Goal: Use online tool/utility: Use online tool/utility

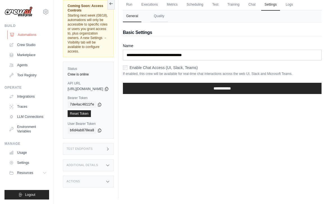
click at [26, 36] on link "Automations" at bounding box center [28, 34] width 42 height 9
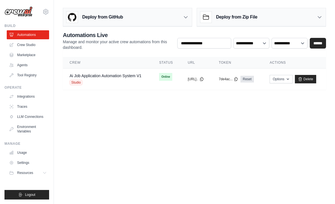
scroll to position [18, 0]
click at [116, 73] on link "Ai Job Application Automation System V1" at bounding box center [106, 75] width 72 height 4
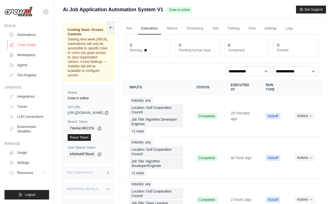
click at [31, 46] on link "Crew Studio" at bounding box center [28, 44] width 42 height 9
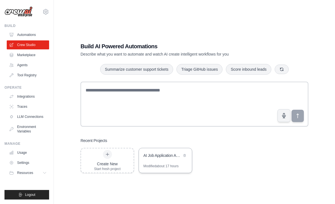
click at [161, 164] on div "AI Job Application Automation System" at bounding box center [165, 156] width 53 height 16
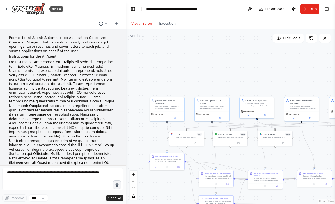
scroll to position [9676, 0]
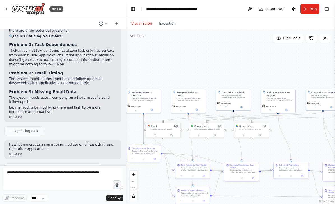
drag, startPoint x: 223, startPoint y: 57, endPoint x: 199, endPoint y: 49, distance: 24.9
click at [199, 49] on div ".deletable-edge-delete-btn { width: 20px; height: 20px; border: 0px solid #ffff…" at bounding box center [230, 116] width 209 height 175
drag, startPoint x: 241, startPoint y: 170, endPoint x: 239, endPoint y: 155, distance: 14.5
click at [239, 155] on div "Create personalized cover letters for each job application based on specific jo…" at bounding box center [240, 156] width 27 height 4
drag, startPoint x: 299, startPoint y: 169, endPoint x: 292, endPoint y: 148, distance: 21.7
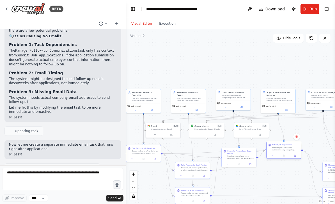
click at [292, 148] on div "Execute job application submissions by analyzing application portals and automa…" at bounding box center [285, 148] width 27 height 4
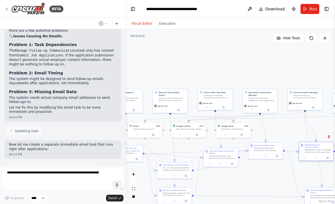
drag, startPoint x: 328, startPoint y: 174, endPoint x: 306, endPoint y: 155, distance: 29.5
click at [306, 155] on div "Manage Follow-up Communications IMMEDIATELY send confirmation emails for each j…" at bounding box center [316, 151] width 35 height 19
drag, startPoint x: 320, startPoint y: 195, endPoint x: 305, endPoint y: 185, distance: 17.7
click at [305, 185] on div "Immediately send professional follow-up emails via Gmail for each job applicati…" at bounding box center [309, 184] width 27 height 4
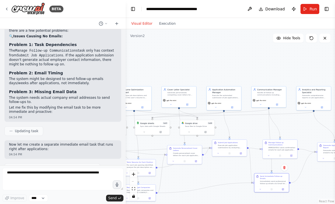
drag, startPoint x: 285, startPoint y: 68, endPoint x: 249, endPoint y: 65, distance: 36.3
click at [249, 65] on div ".deletable-edge-delete-btn { width: 20px; height: 20px; border: 0px solid #ffff…" at bounding box center [230, 116] width 209 height 175
click at [306, 191] on div ".deletable-edge-delete-btn { width: 20px; height: 20px; border: 0px solid #ffff…" at bounding box center [230, 116] width 209 height 175
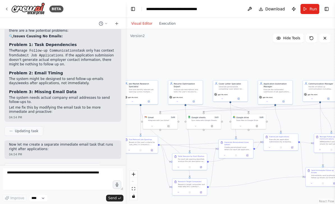
drag, startPoint x: 185, startPoint y: 59, endPoint x: 236, endPoint y: 53, distance: 51.7
click at [236, 53] on div ".deletable-edge-delete-btn { width: 20px; height: 20px; border: 0px solid #ffff…" at bounding box center [230, 116] width 209 height 175
drag, startPoint x: 160, startPoint y: 118, endPoint x: 204, endPoint y: 51, distance: 79.7
click at [204, 51] on div "Gmail 5 of 9" at bounding box center [207, 52] width 28 height 3
drag, startPoint x: 204, startPoint y: 51, endPoint x: 165, endPoint y: 118, distance: 77.3
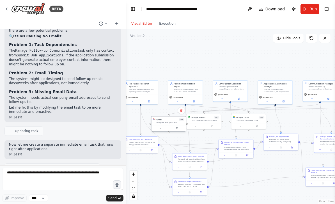
click at [165, 118] on div "Gmail 5 of 9 Integrate with you Gmail" at bounding box center [168, 120] width 34 height 9
drag, startPoint x: 165, startPoint y: 118, endPoint x: 160, endPoint y: 117, distance: 4.8
click at [160, 117] on div "Gmail 5 of 9 Integrate with you Gmail" at bounding box center [163, 120] width 34 height 9
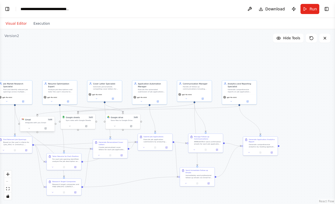
select select "****"
